Goal: Transaction & Acquisition: Obtain resource

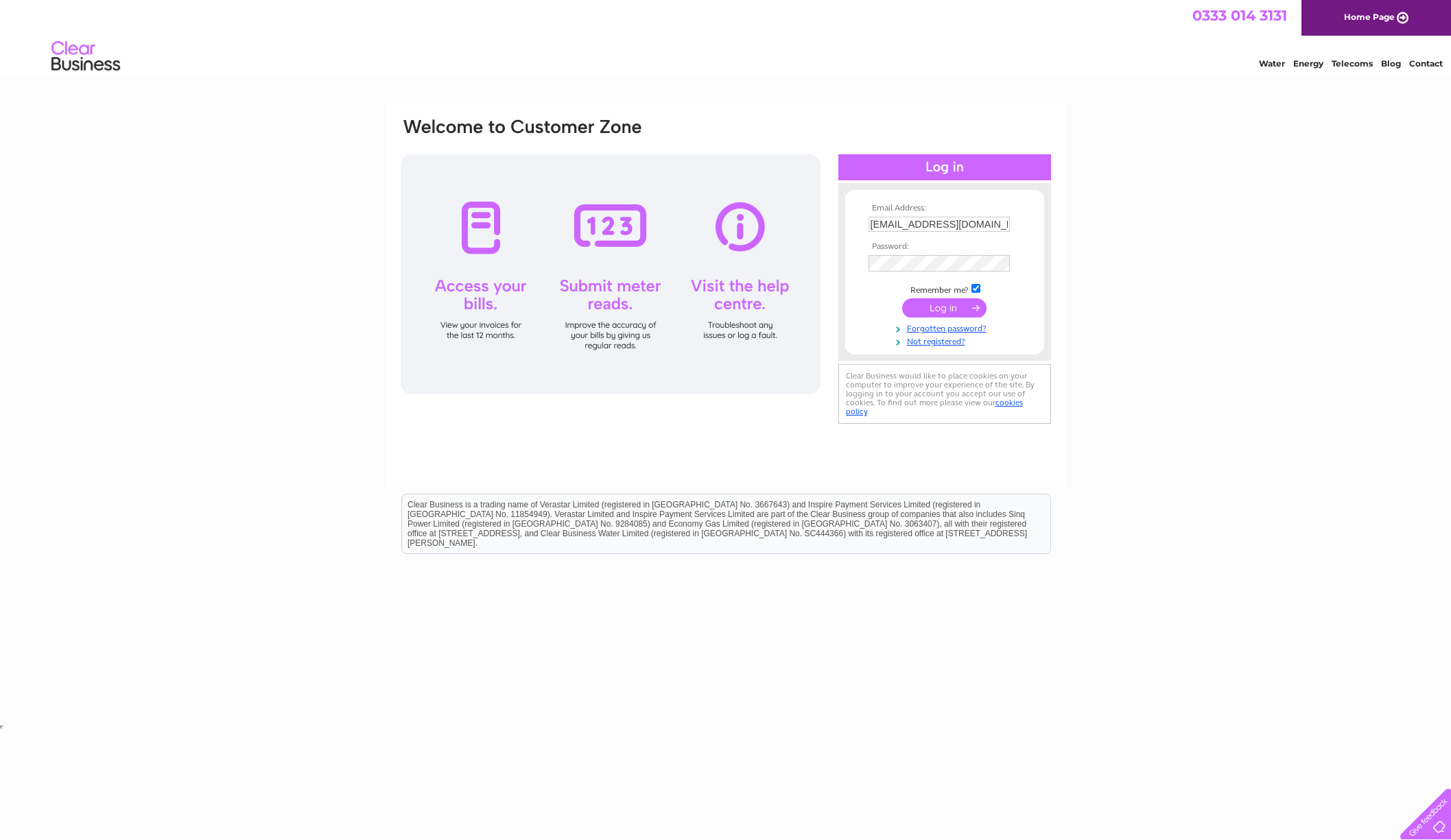
click at [918, 308] on input "submit" at bounding box center [944, 308] width 85 height 19
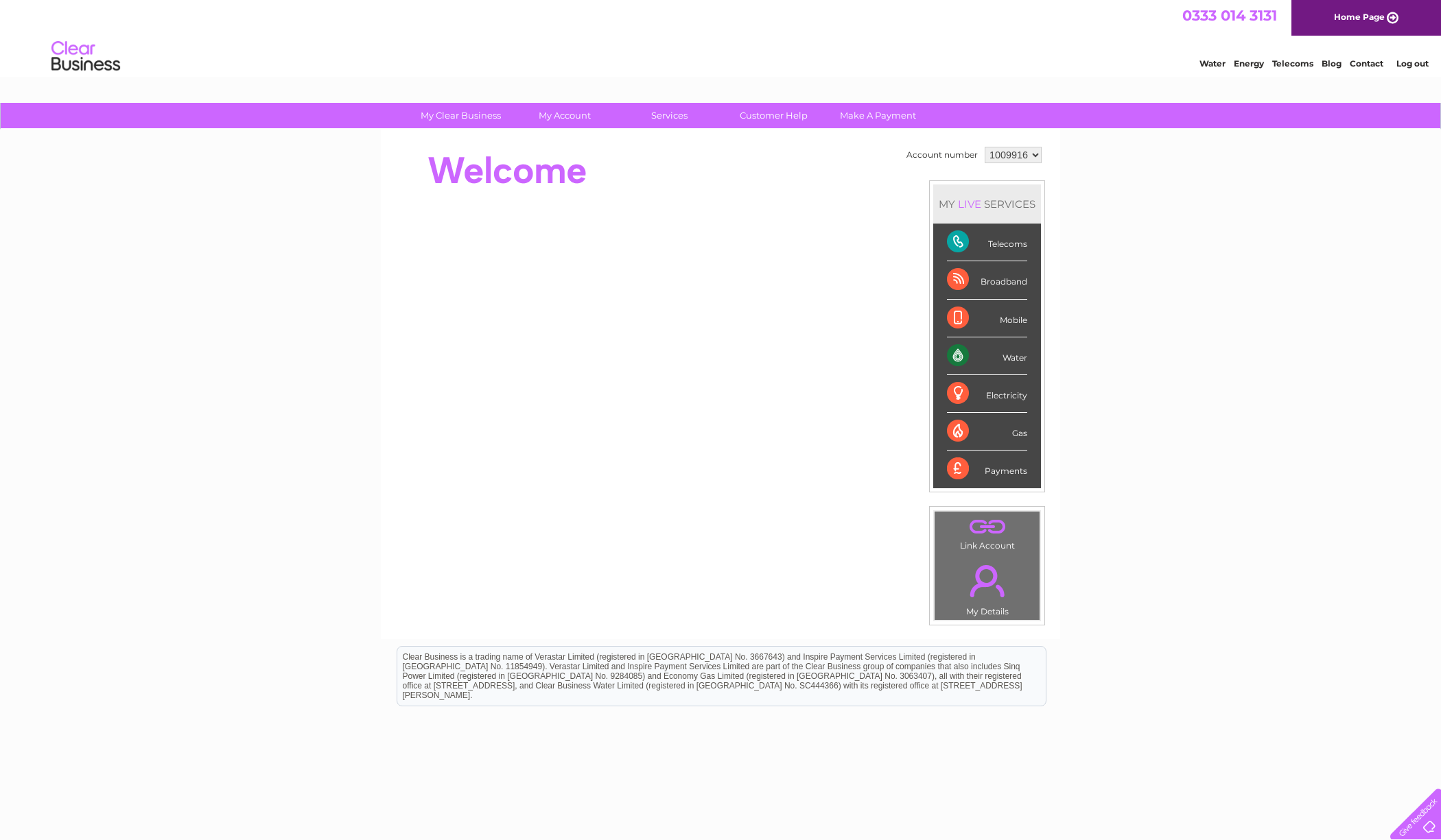
click option "1009916" at bounding box center [0, 0] width 0 height 0
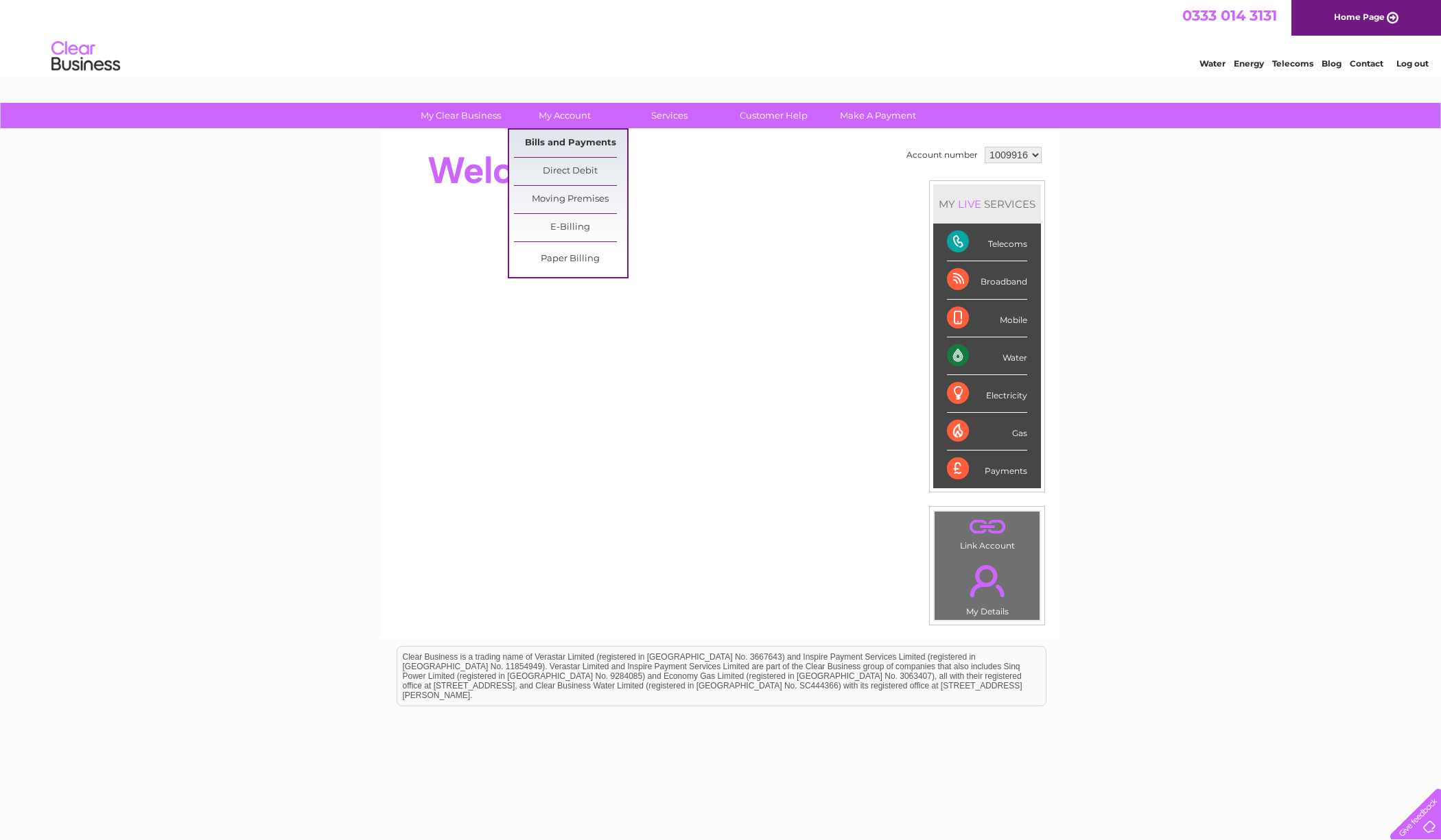
click at [567, 139] on link "Bills and Payments" at bounding box center [570, 143] width 113 height 28
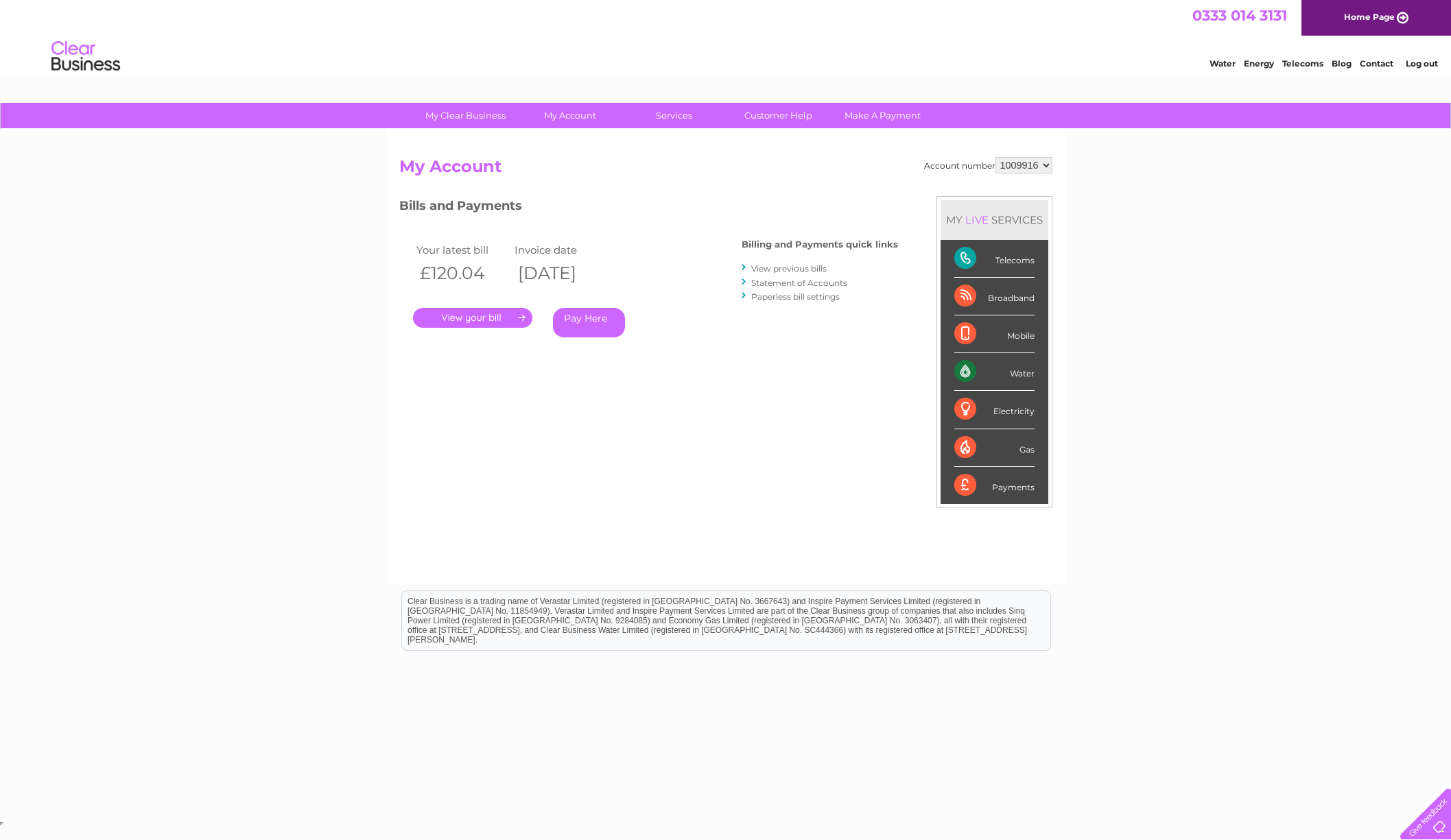
click at [513, 317] on link "." at bounding box center [472, 317] width 119 height 20
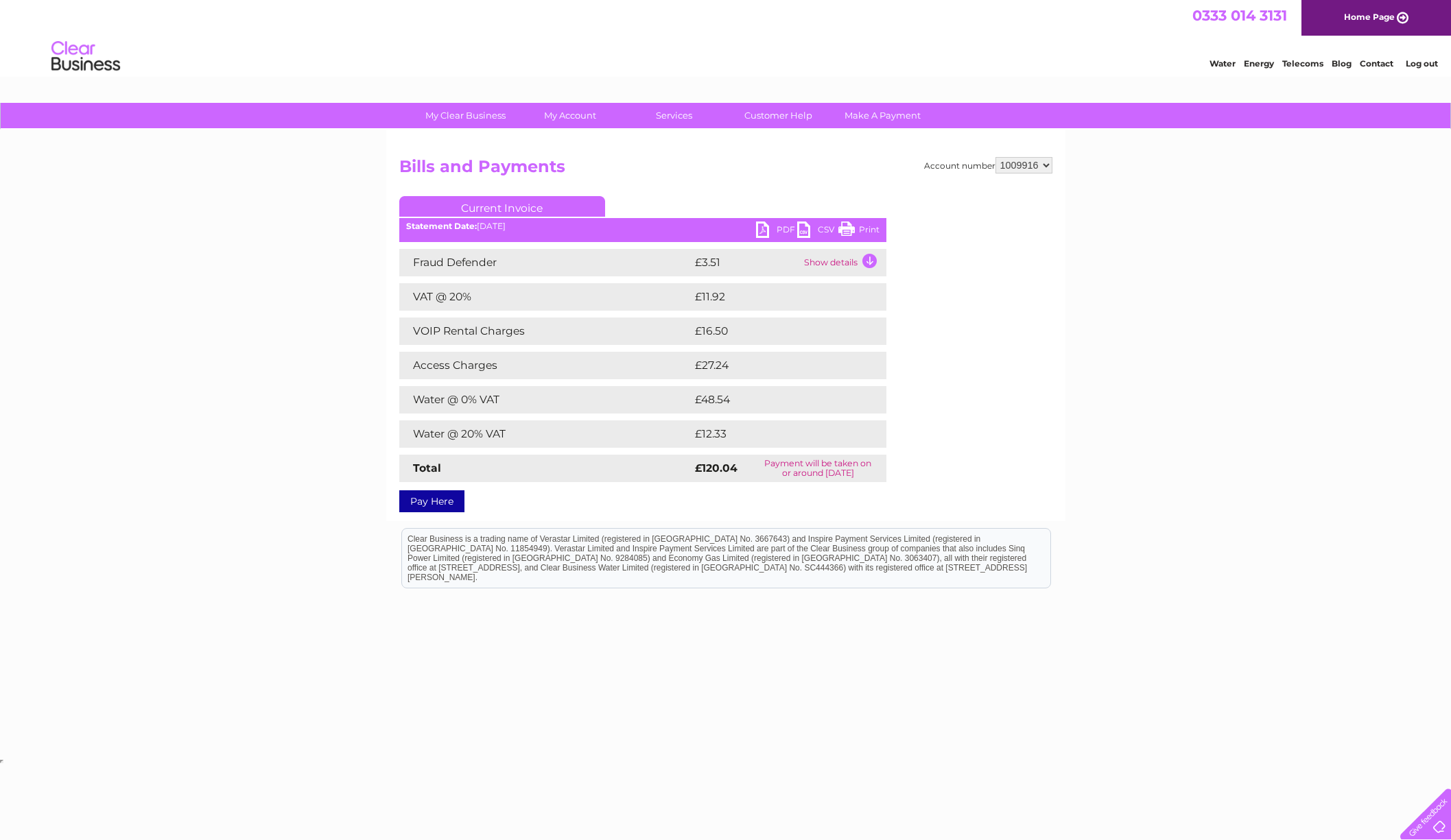
click at [763, 229] on link "PDF" at bounding box center [776, 231] width 41 height 20
click at [764, 230] on link "PDF" at bounding box center [776, 231] width 41 height 20
click at [1408, 62] on link "Log out" at bounding box center [1422, 63] width 32 height 10
